Goal: Check status: Check status

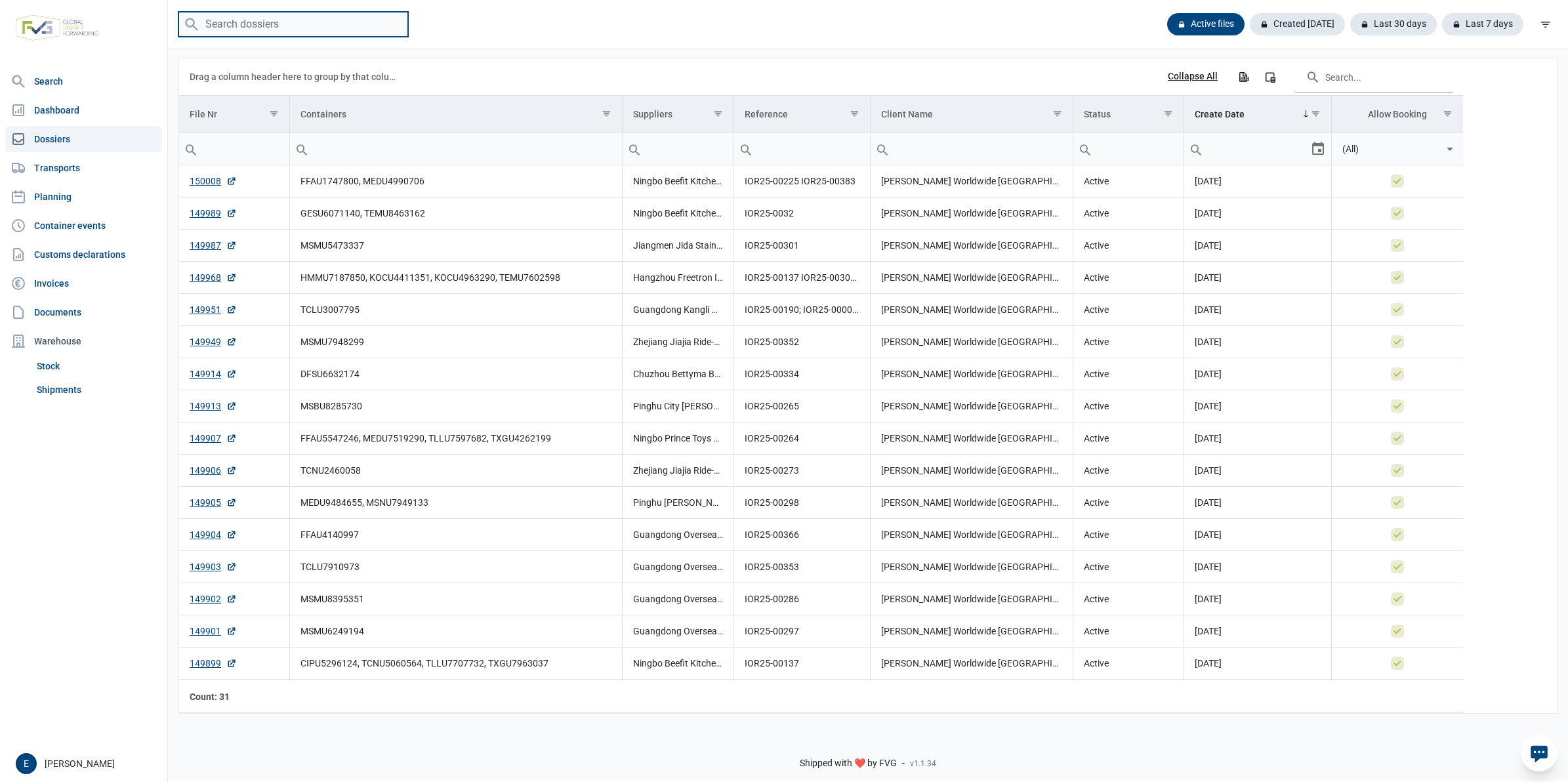
click at [296, 20] on input "search" at bounding box center [293, 25] width 230 height 26
paste input "MSKU8628724"
type input "MSKU8628724"
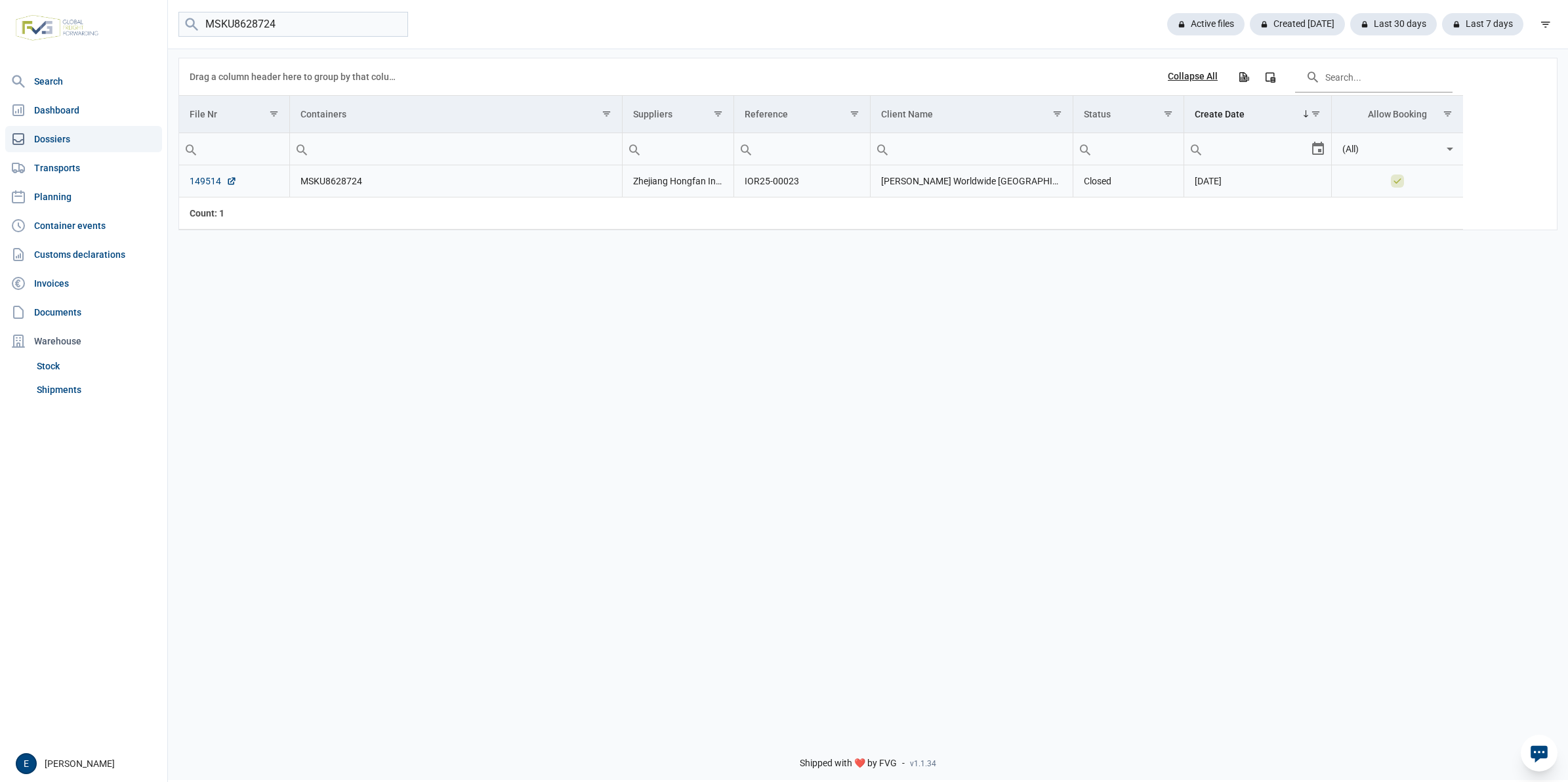
click at [212, 188] on link "149514" at bounding box center [213, 180] width 47 height 13
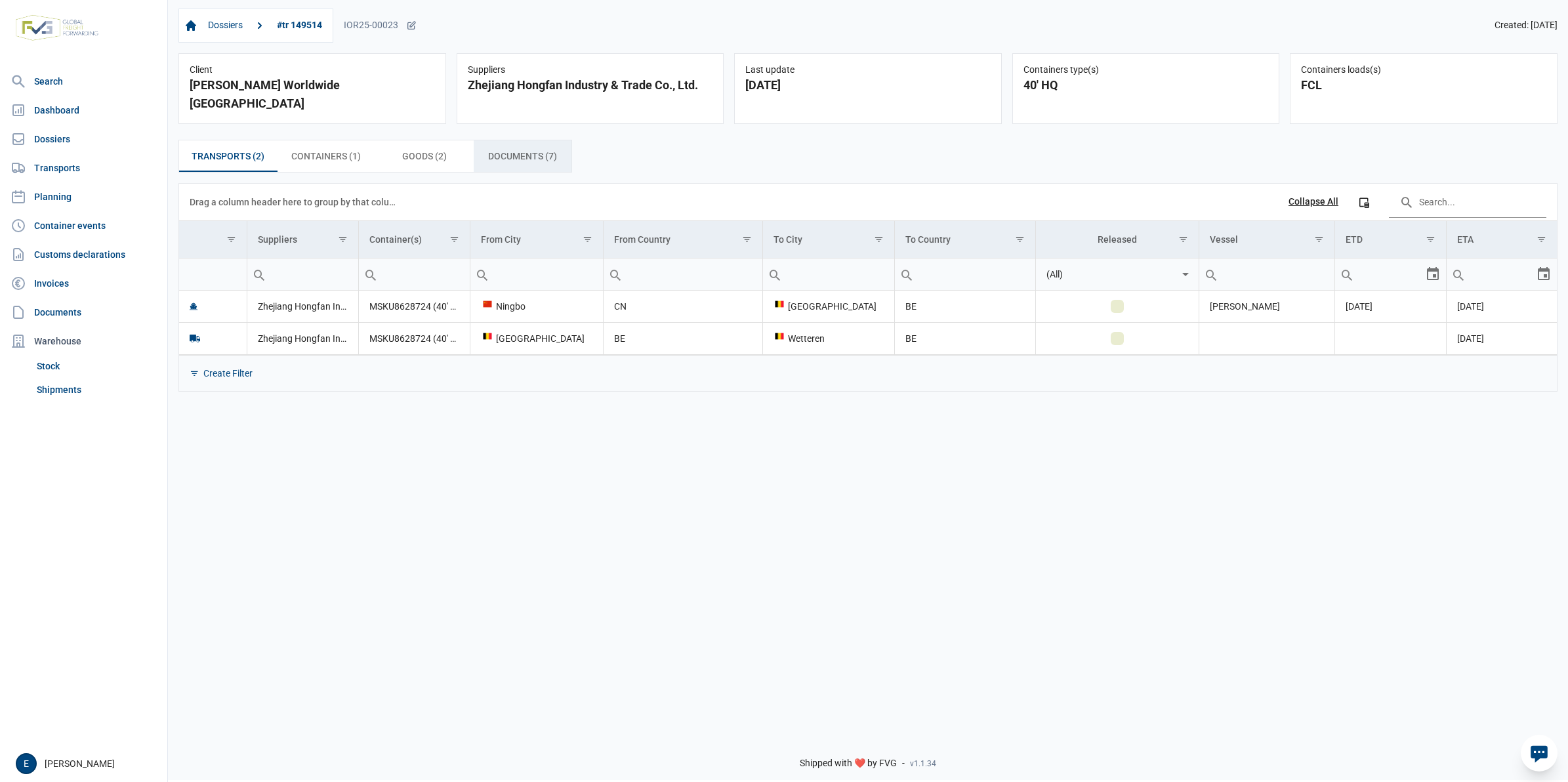
click at [532, 149] on span "Documents (7) Documents (7)" at bounding box center [522, 156] width 69 height 16
